Goal: Task Accomplishment & Management: Manage account settings

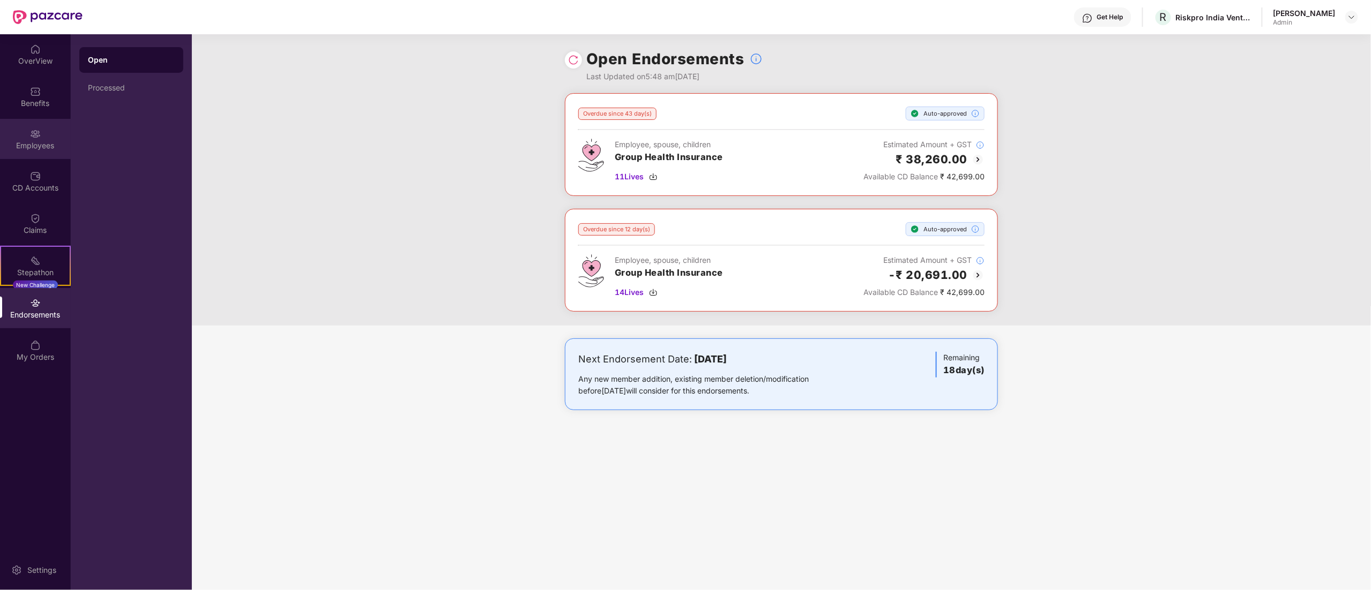
click at [41, 140] on div "Employees" at bounding box center [35, 145] width 71 height 11
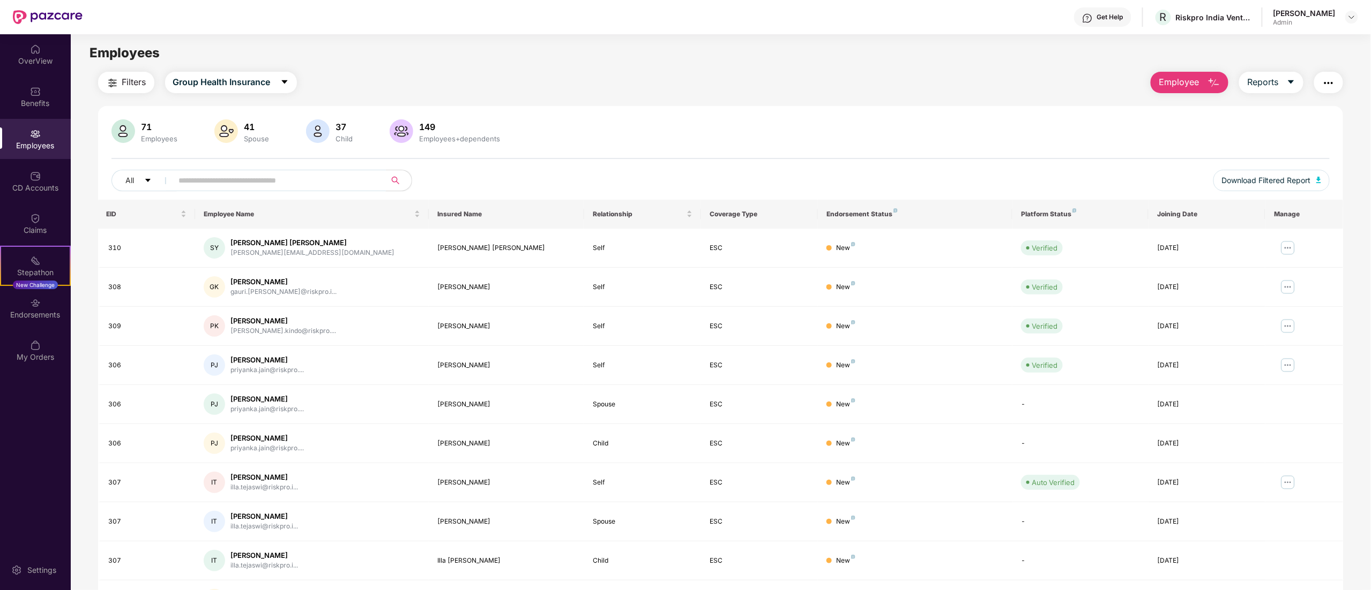
click at [321, 182] on input "text" at bounding box center [275, 181] width 192 height 16
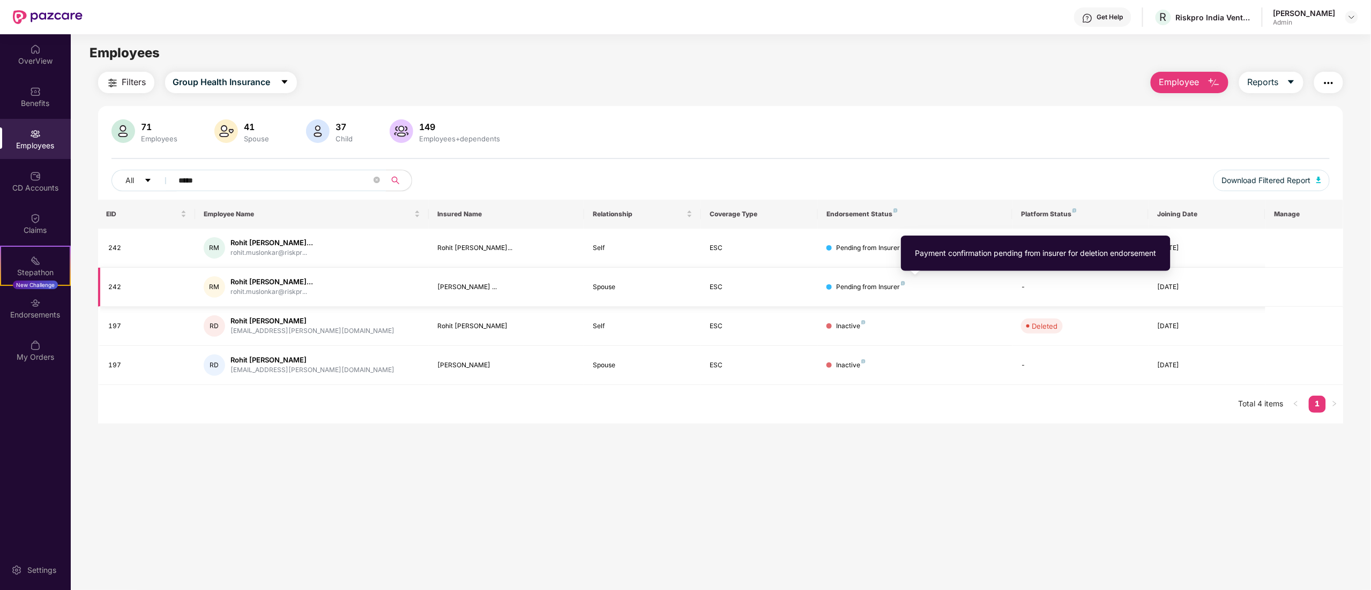
type input "*****"
click at [901, 283] on img at bounding box center [903, 283] width 4 height 4
click at [901, 282] on img at bounding box center [903, 283] width 4 height 4
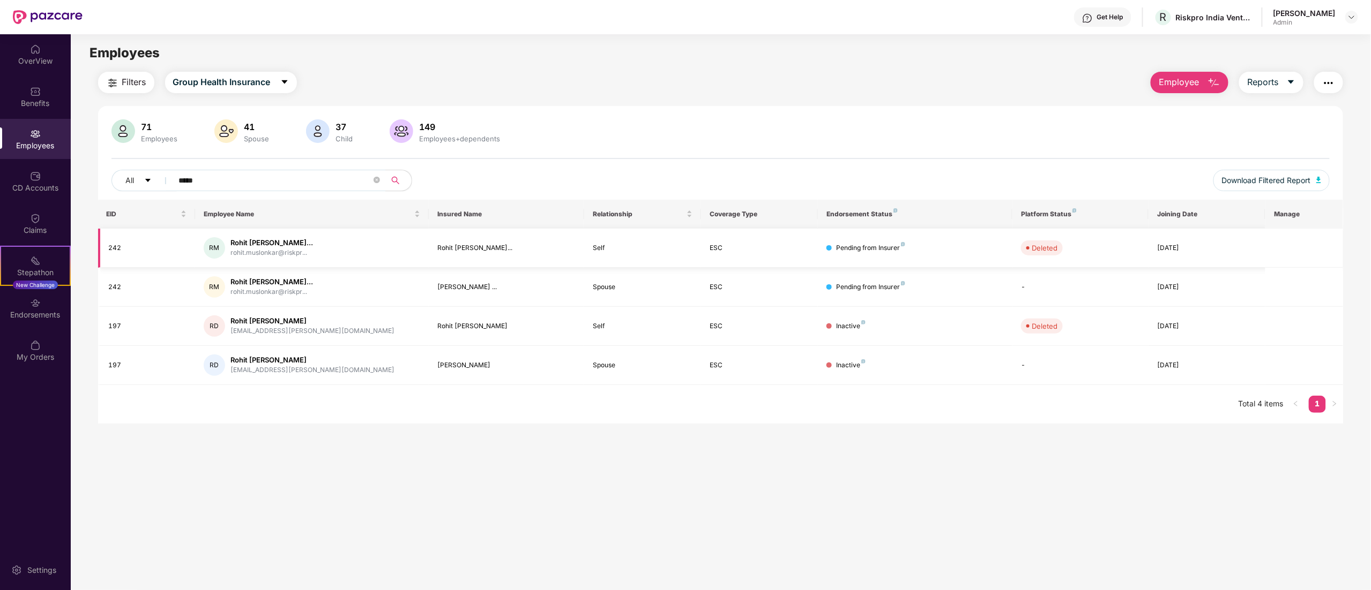
click at [238, 245] on div "Rohit [PERSON_NAME]..." at bounding box center [271, 243] width 83 height 10
click at [1215, 284] on div "[DATE]" at bounding box center [1207, 287] width 100 height 10
click at [1172, 282] on div "[DATE]" at bounding box center [1207, 287] width 100 height 10
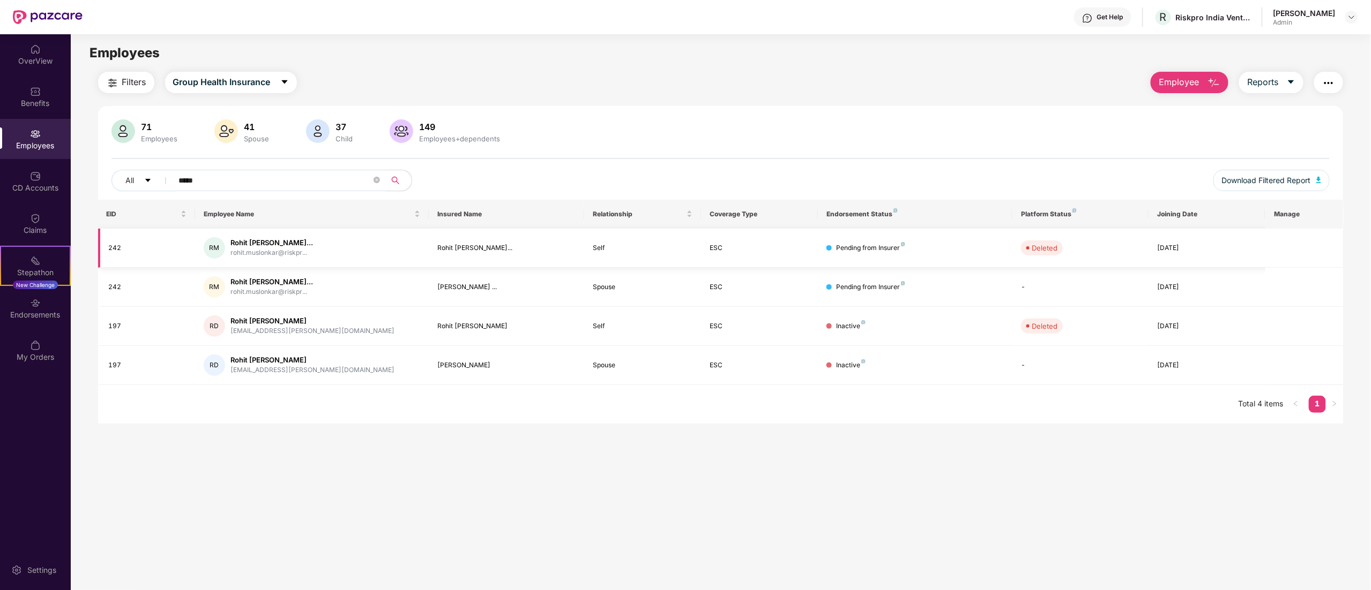
click at [901, 246] on img at bounding box center [903, 244] width 4 height 4
